Goal: Find specific page/section: Find specific page/section

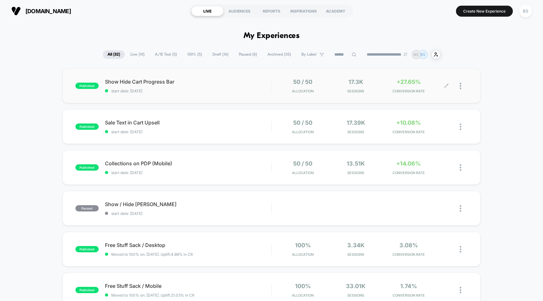
click at [336, 92] on span "Sessions" at bounding box center [356, 91] width 50 height 4
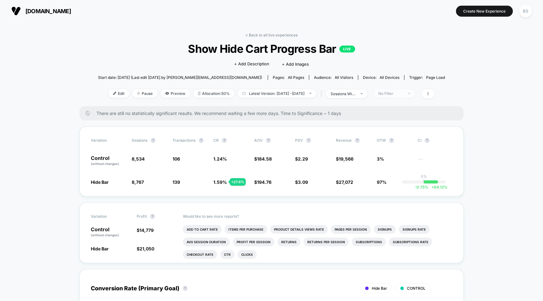
click at [402, 94] on div "No Filter" at bounding box center [391, 93] width 25 height 5
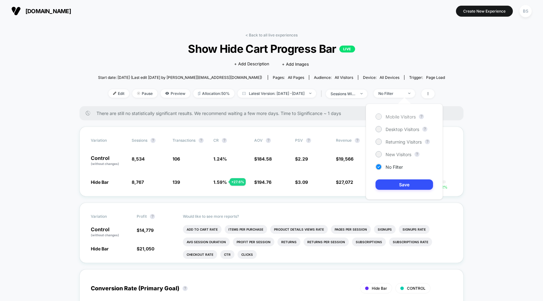
click at [392, 118] on span "Mobile Visitors" at bounding box center [401, 116] width 30 height 5
click at [398, 181] on button "Save" at bounding box center [405, 185] width 58 height 10
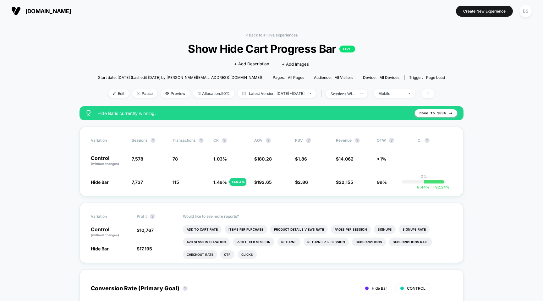
click at [259, 34] on link "< Back to all live experiences" at bounding box center [272, 35] width 52 height 5
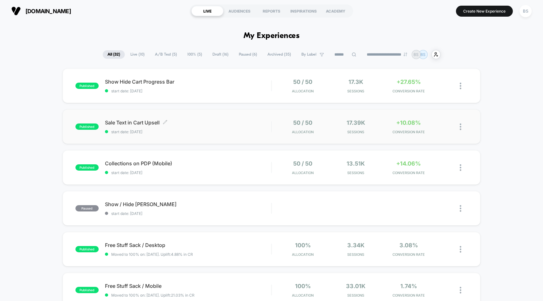
click at [249, 123] on span "Sale Text in Cart Upsell Click to edit experience details" at bounding box center [188, 122] width 167 height 6
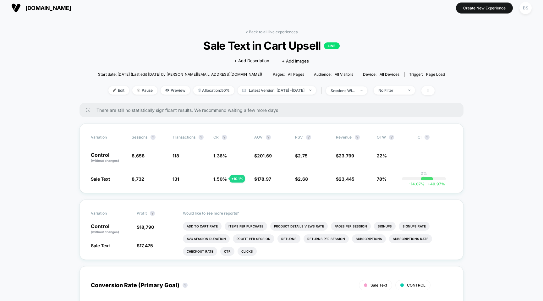
scroll to position [7, 0]
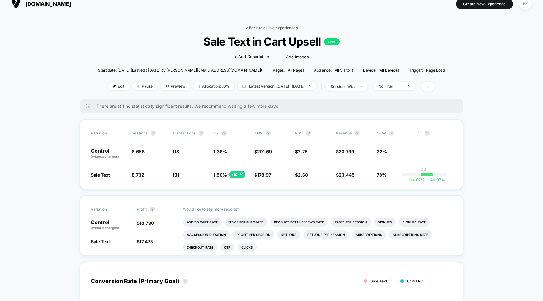
click at [264, 29] on link "< Back to all live experiences" at bounding box center [272, 27] width 52 height 5
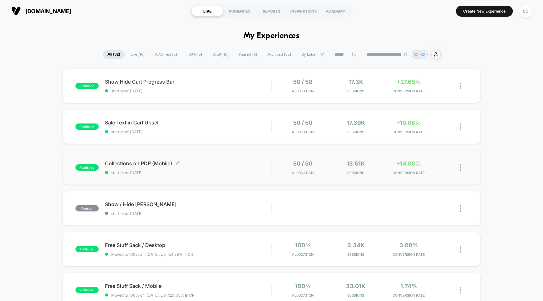
click at [222, 168] on div "Collections on PDP (Mobile) Click to edit experience details Click to edit expe…" at bounding box center [188, 167] width 167 height 15
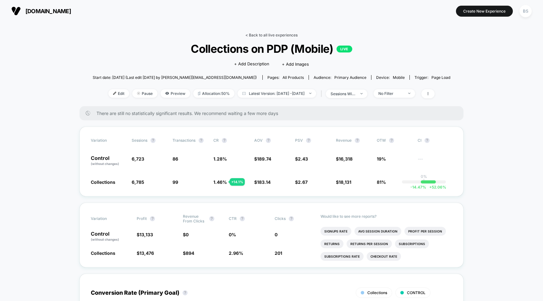
click at [272, 36] on link "< Back to all live experiences" at bounding box center [272, 35] width 52 height 5
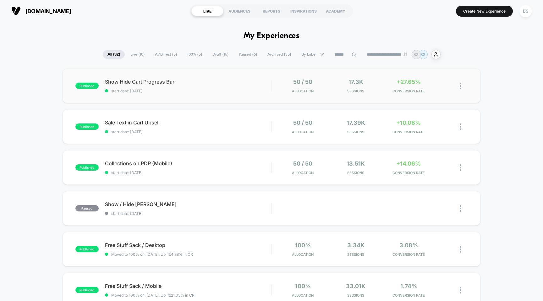
click at [283, 93] on div "50 / 50 Allocation" at bounding box center [303, 86] width 50 height 15
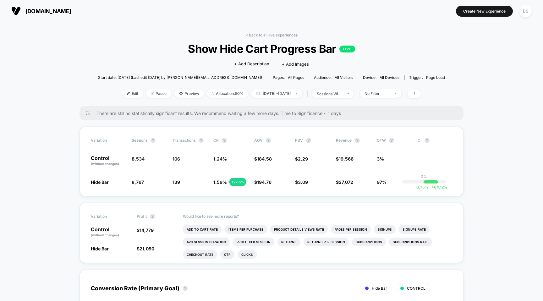
scroll to position [40, 0]
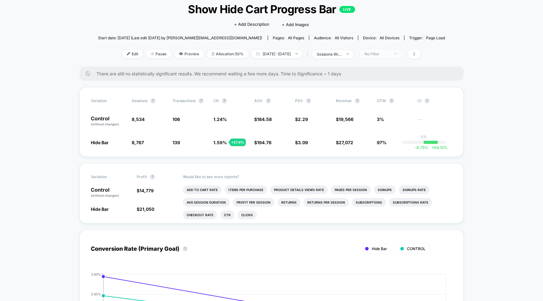
click at [390, 52] on div "No Filter" at bounding box center [377, 54] width 25 height 5
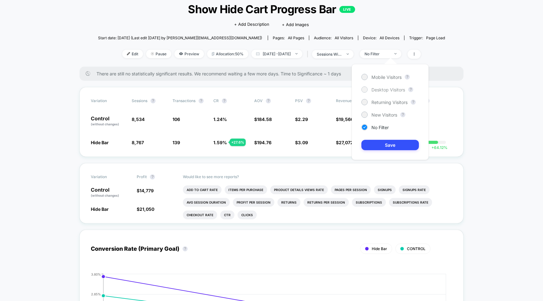
click at [390, 87] on span "Desktop Visitors" at bounding box center [389, 89] width 34 height 5
click at [386, 147] on button "Save" at bounding box center [391, 145] width 58 height 10
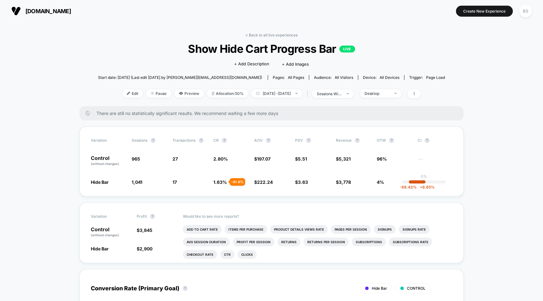
click at [273, 38] on div "< Back to all live experiences Show Hide Cart Progress Bar LIVE Click to edit e…" at bounding box center [271, 70] width 347 height 74
click at [271, 33] on link "< Back to all live experiences" at bounding box center [272, 35] width 52 height 5
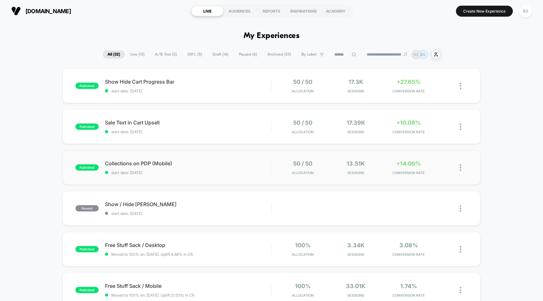
click at [252, 157] on div "published Collections on PDP (Mobile) start date: [DATE] 50 / 50 Allocation 13.…" at bounding box center [272, 167] width 418 height 35
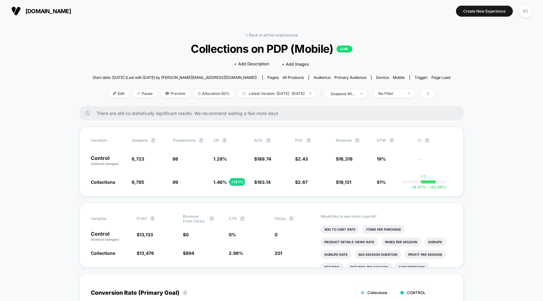
click at [286, 36] on link "< Back to all live experiences" at bounding box center [272, 35] width 52 height 5
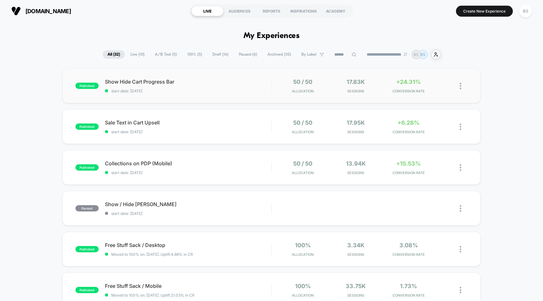
click at [273, 96] on div "published Show Hide Cart Progress Bar start date: [DATE] 50 / 50 Allocation 17.…" at bounding box center [272, 86] width 418 height 35
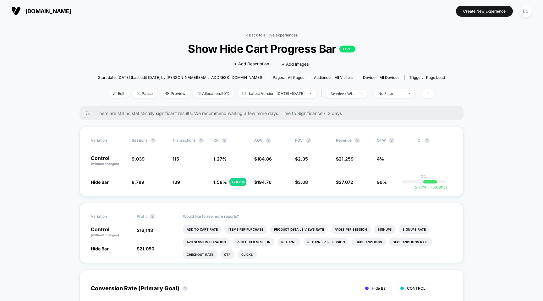
click at [257, 35] on link "< Back to all live experiences" at bounding box center [272, 35] width 52 height 5
